Goal: Task Accomplishment & Management: Use online tool/utility

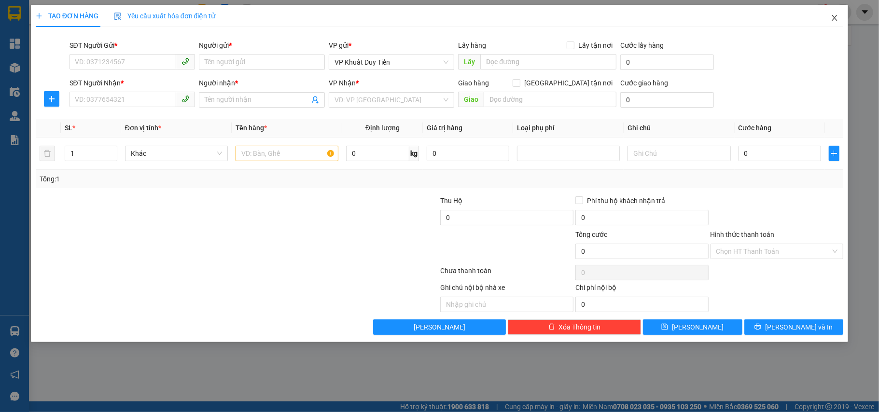
click at [832, 16] on icon "close" at bounding box center [835, 18] width 8 height 8
